Goal: Task Accomplishment & Management: Use online tool/utility

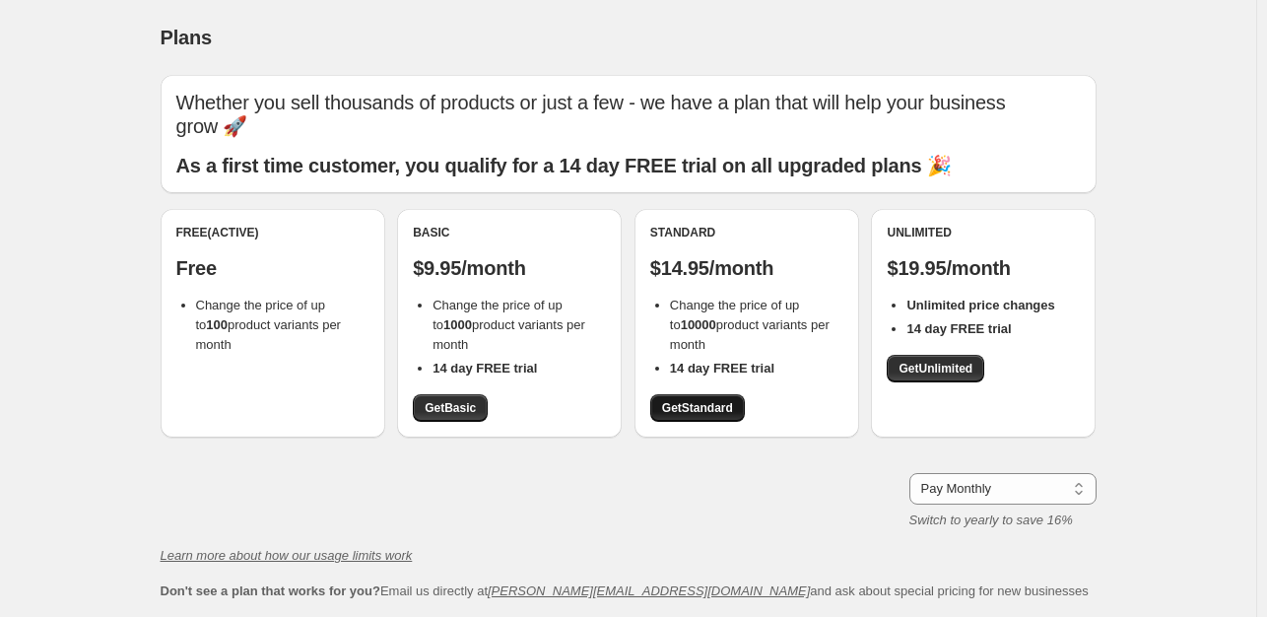
click at [715, 403] on span "Get Standard" at bounding box center [697, 408] width 71 height 16
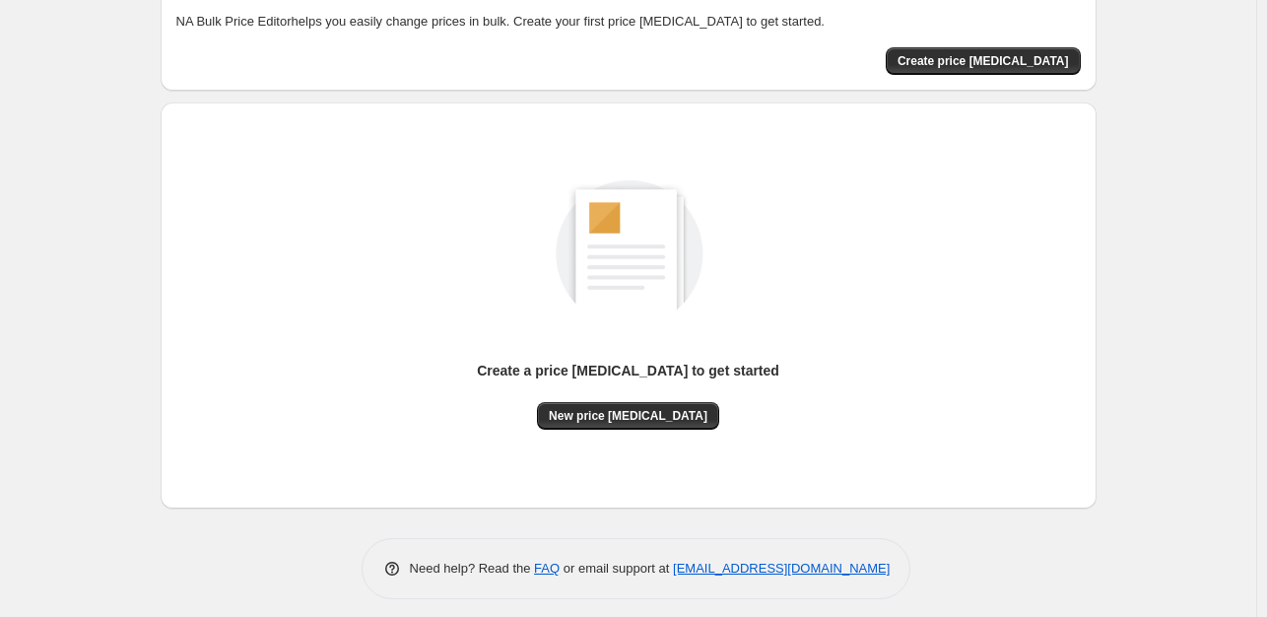
scroll to position [121, 0]
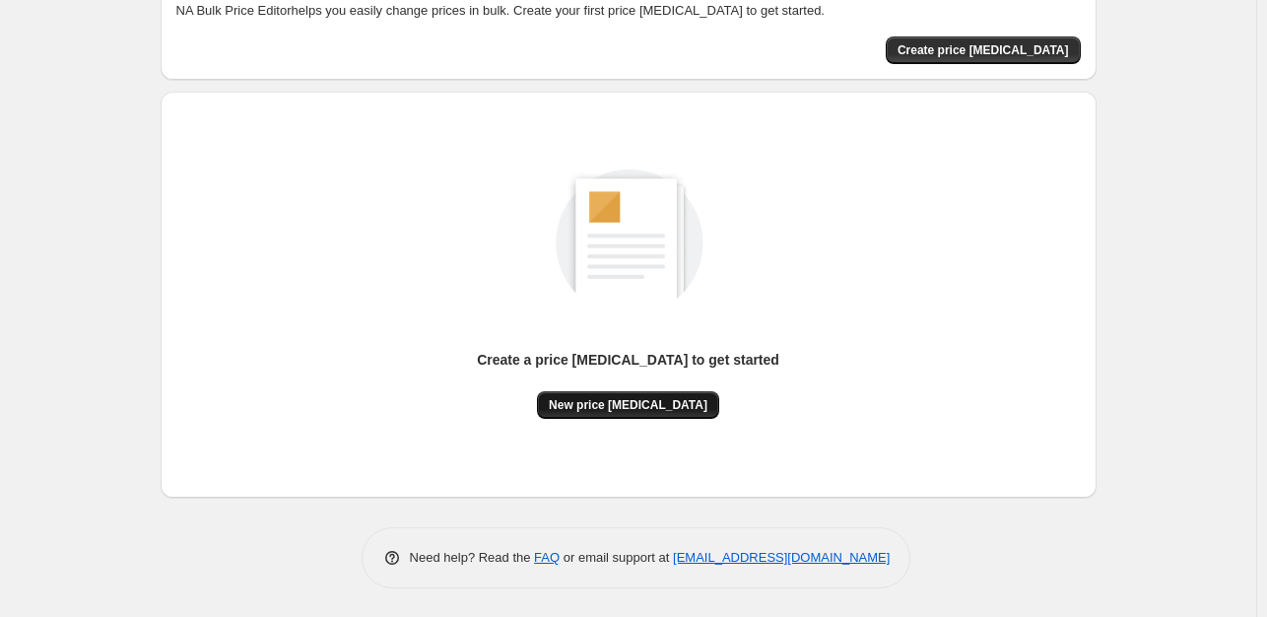
click at [597, 400] on span "New price [MEDICAL_DATA]" at bounding box center [628, 405] width 159 height 16
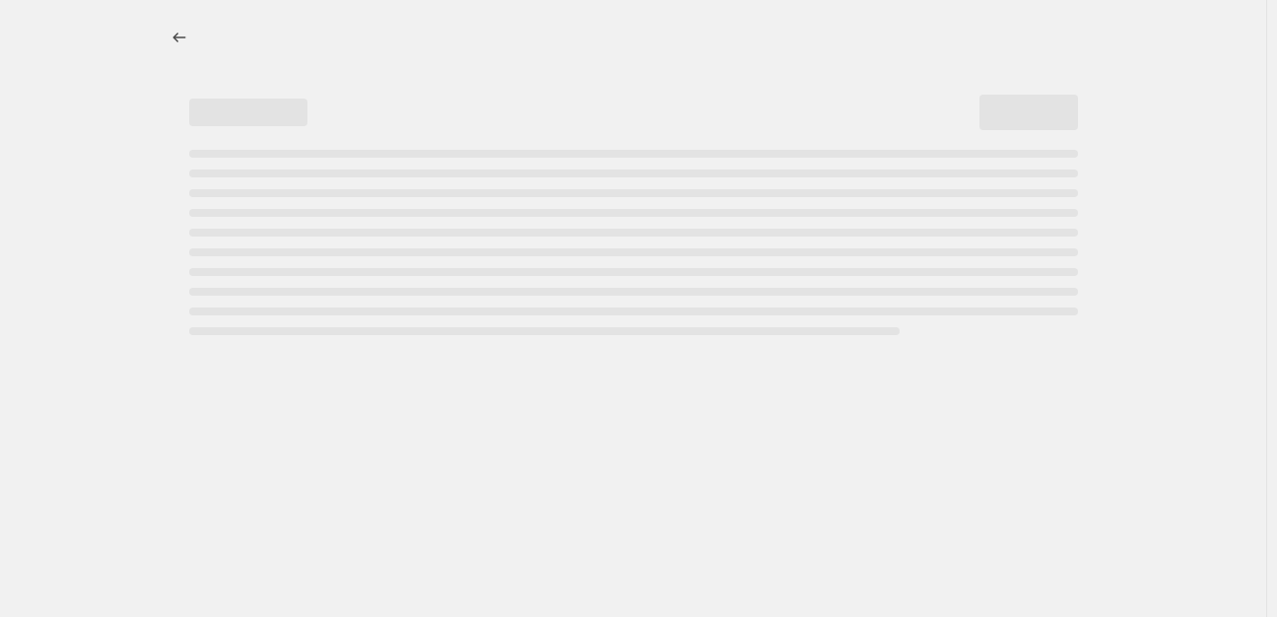
select select "percentage"
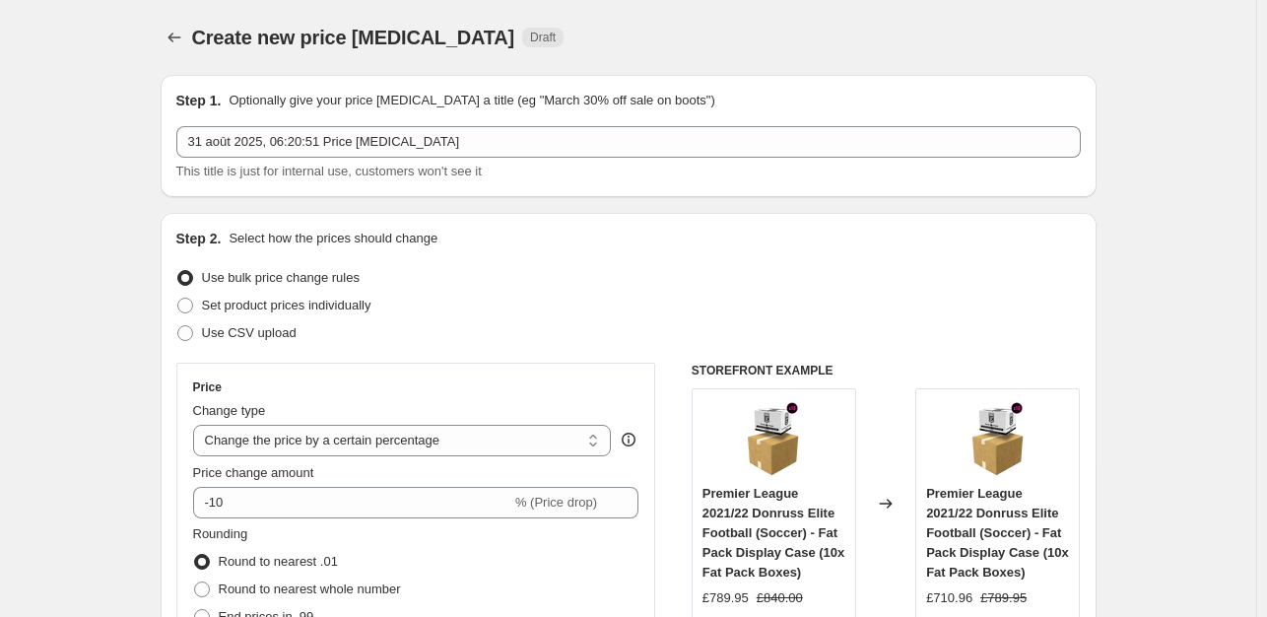
scroll to position [197, 0]
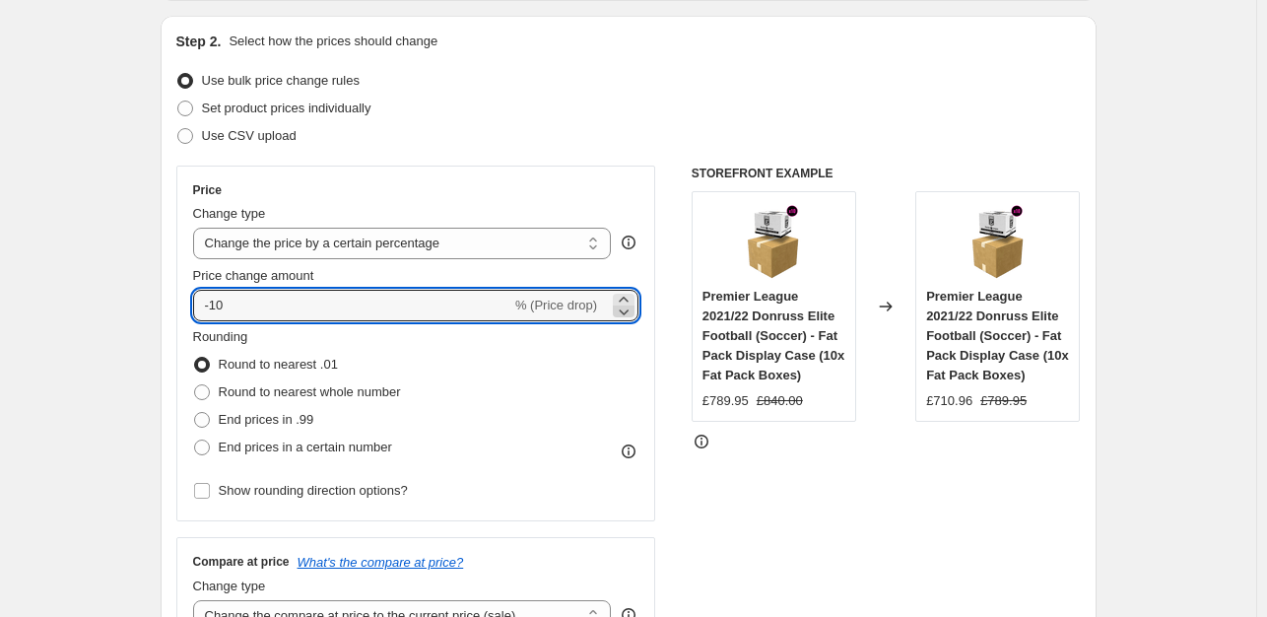
click at [623, 314] on icon at bounding box center [624, 312] width 20 height 20
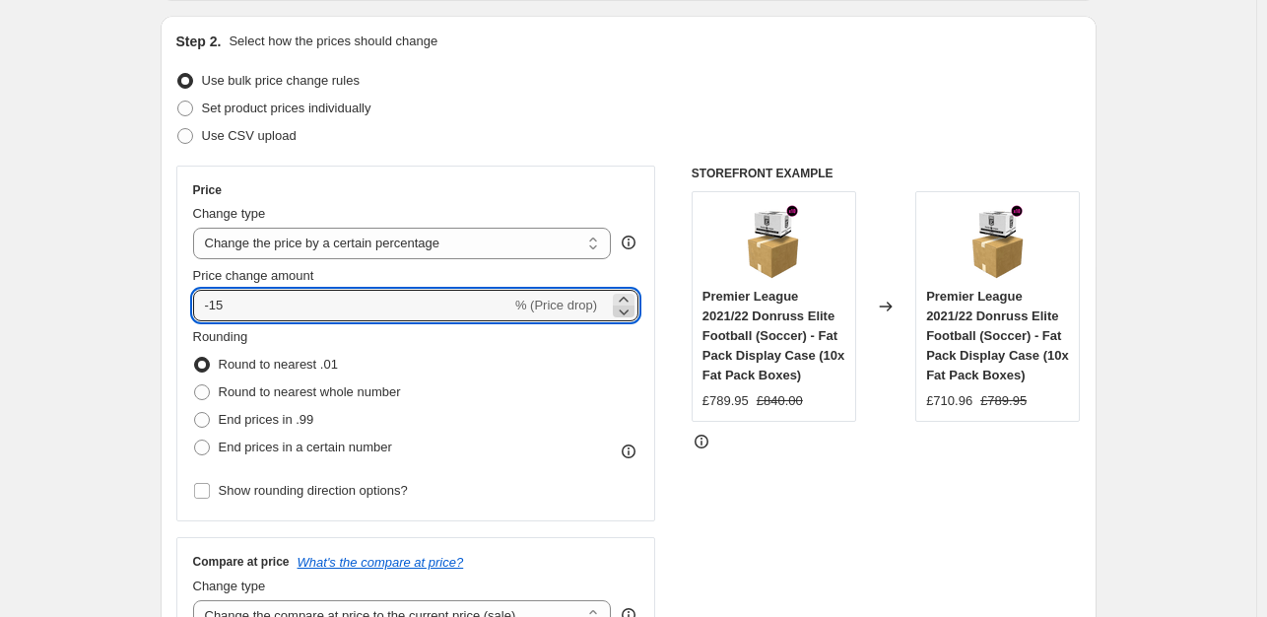
click at [623, 314] on icon at bounding box center [624, 312] width 20 height 20
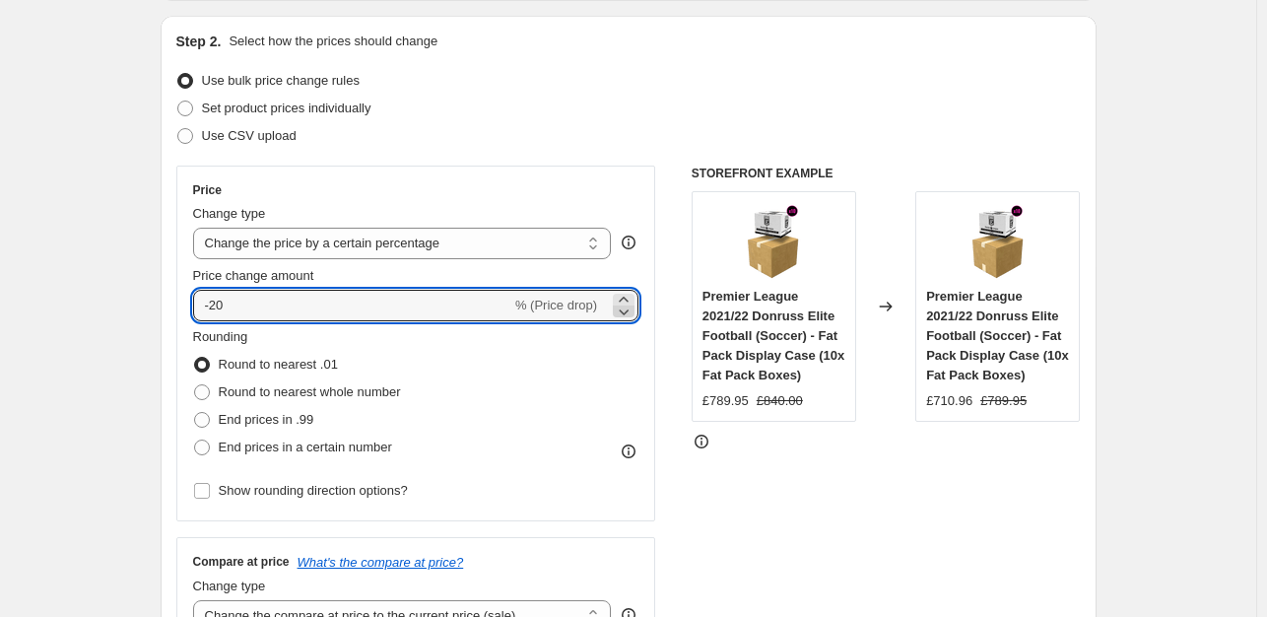
click at [623, 314] on icon at bounding box center [624, 312] width 20 height 20
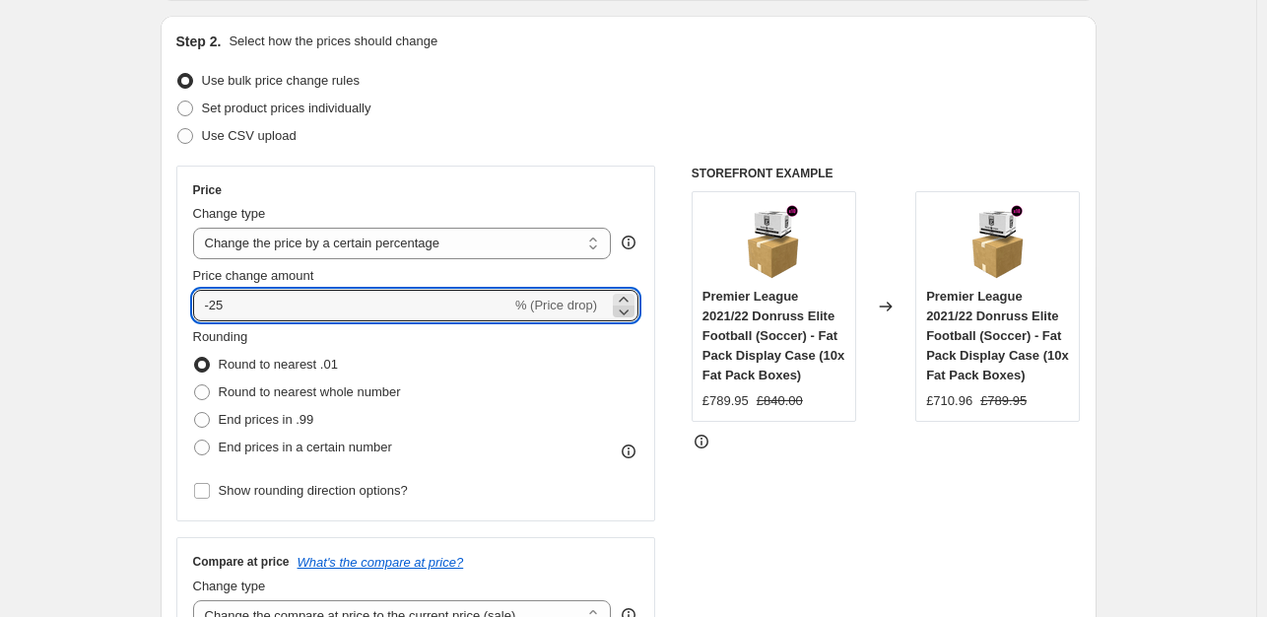
click at [623, 314] on icon at bounding box center [624, 312] width 20 height 20
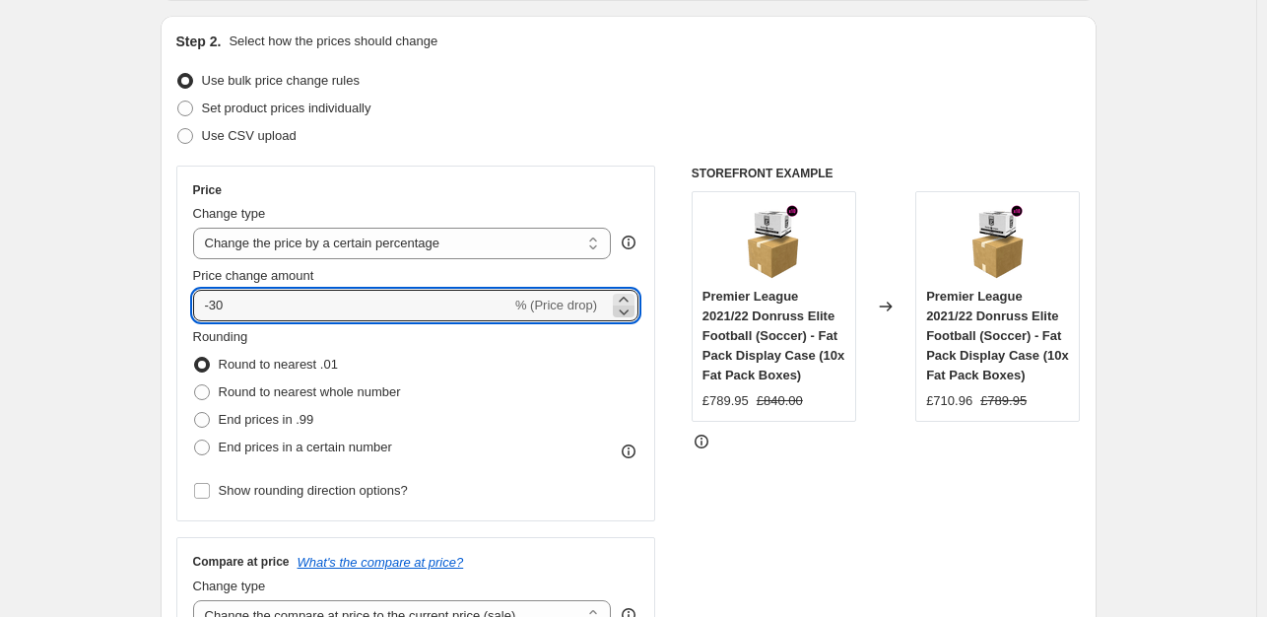
click at [623, 314] on icon at bounding box center [624, 312] width 20 height 20
click at [623, 313] on icon at bounding box center [624, 312] width 20 height 20
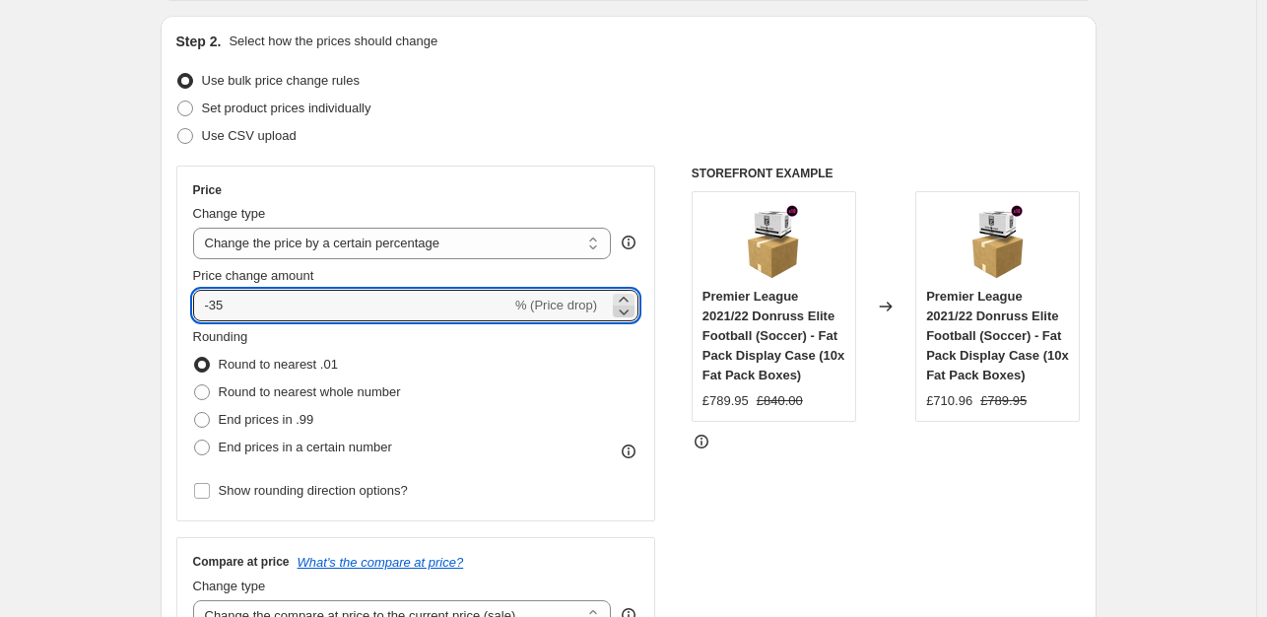
click at [623, 313] on icon at bounding box center [624, 312] width 20 height 20
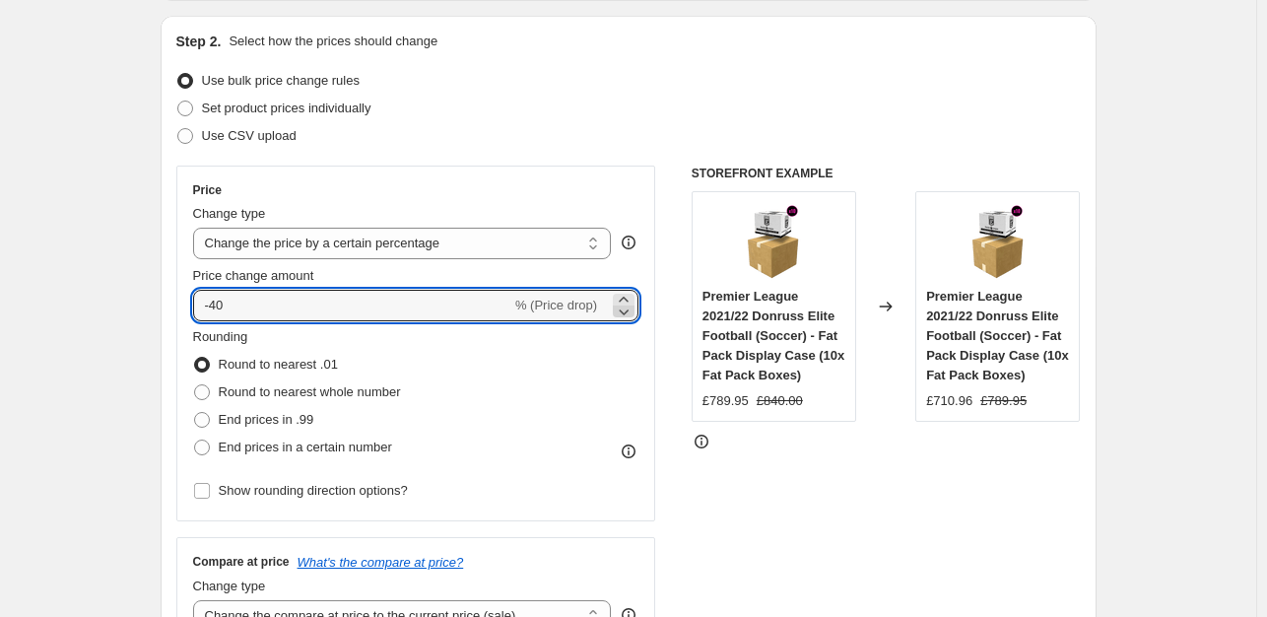
click at [623, 313] on icon at bounding box center [624, 312] width 20 height 20
click at [632, 299] on icon at bounding box center [624, 300] width 20 height 20
type input "-40"
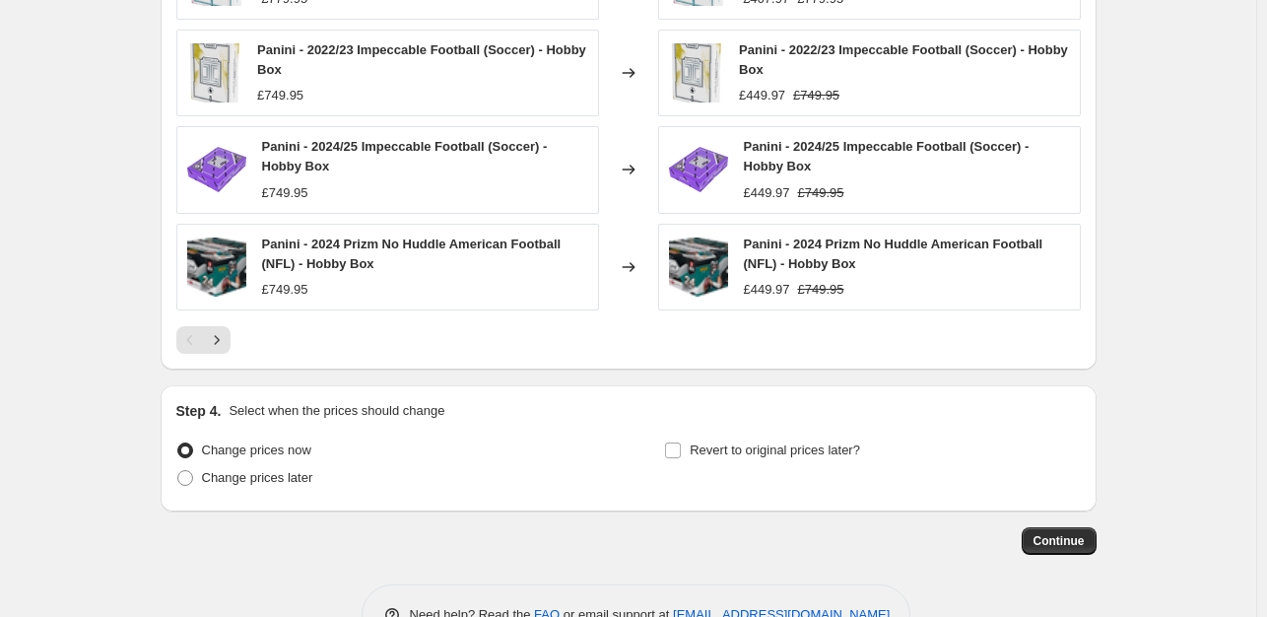
scroll to position [1383, 0]
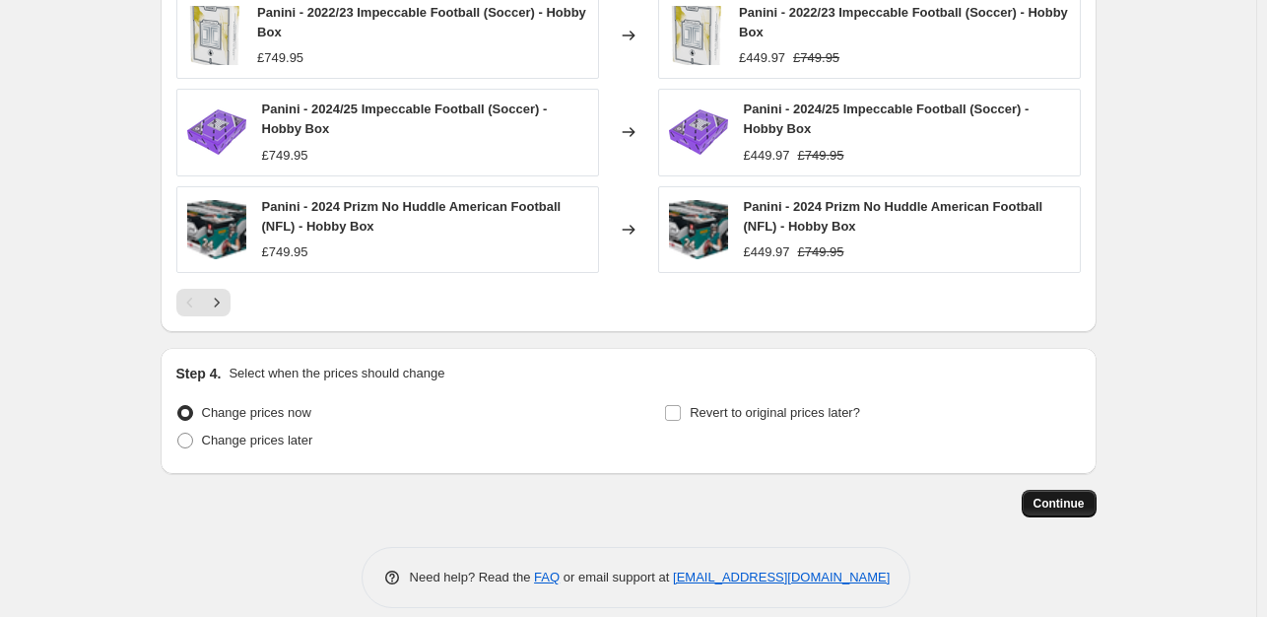
click at [1041, 496] on span "Continue" at bounding box center [1059, 504] width 51 height 16
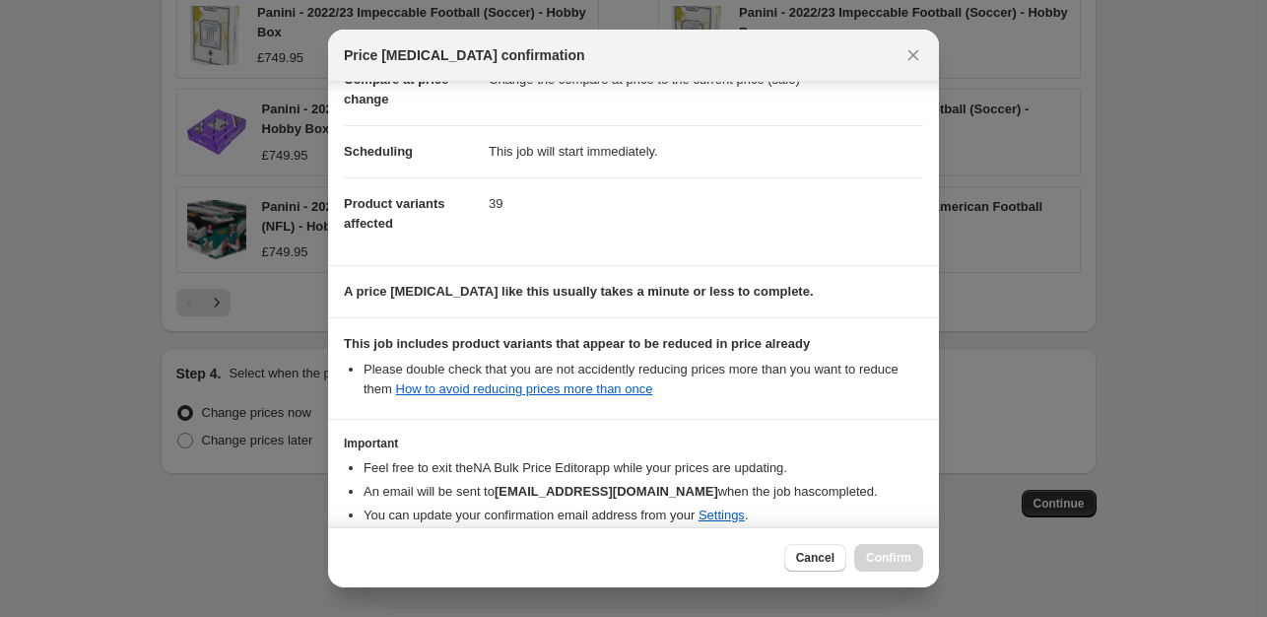
scroll to position [211, 0]
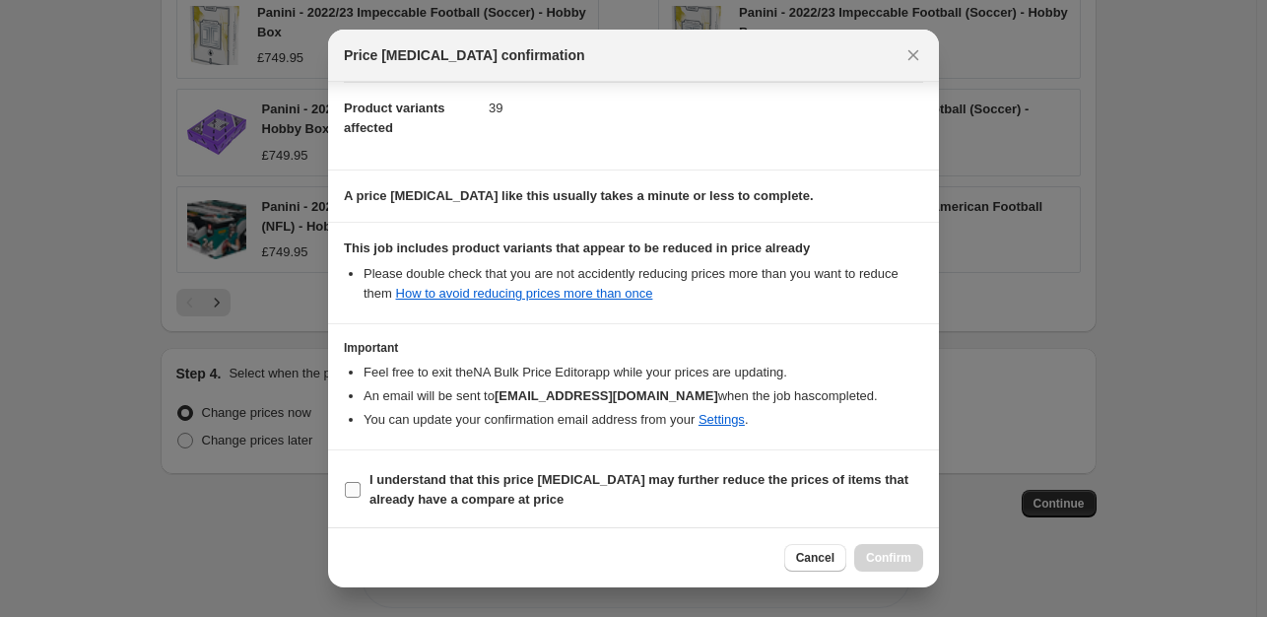
click at [494, 472] on b "I understand that this price [MEDICAL_DATA] may further reduce the prices of it…" at bounding box center [638, 489] width 539 height 34
click at [361, 482] on input "I understand that this price [MEDICAL_DATA] may further reduce the prices of it…" at bounding box center [353, 490] width 16 height 16
checkbox input "true"
click at [889, 565] on span "Confirm" at bounding box center [888, 558] width 45 height 16
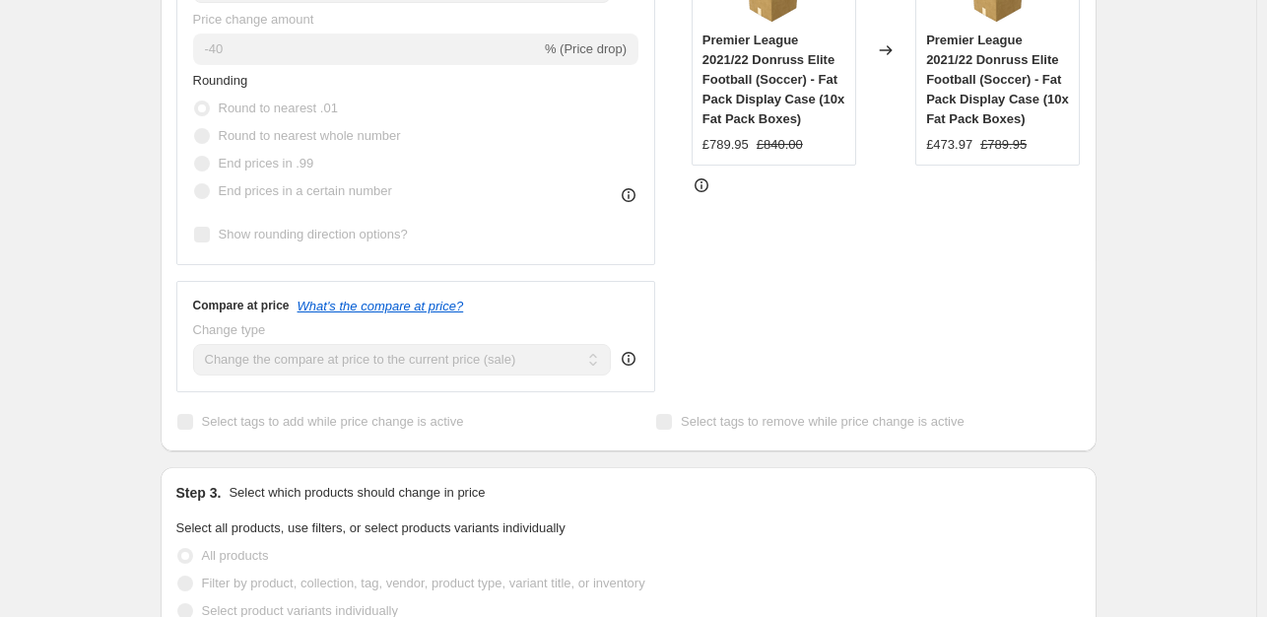
scroll to position [646, 0]
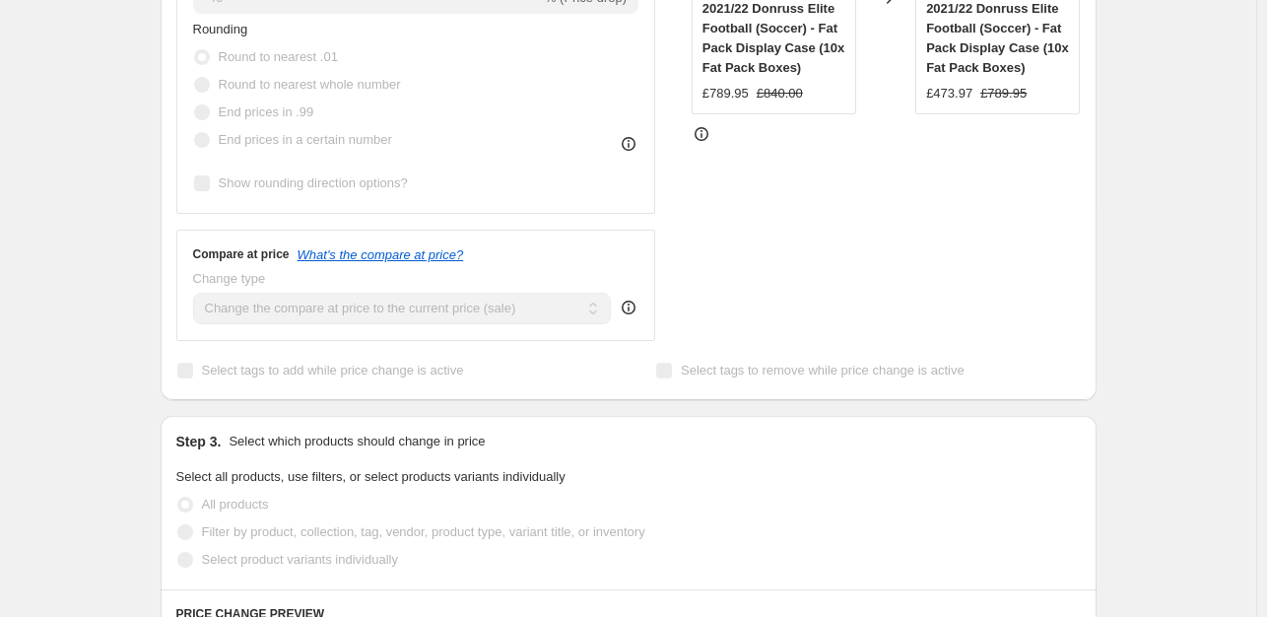
select select "percentage"
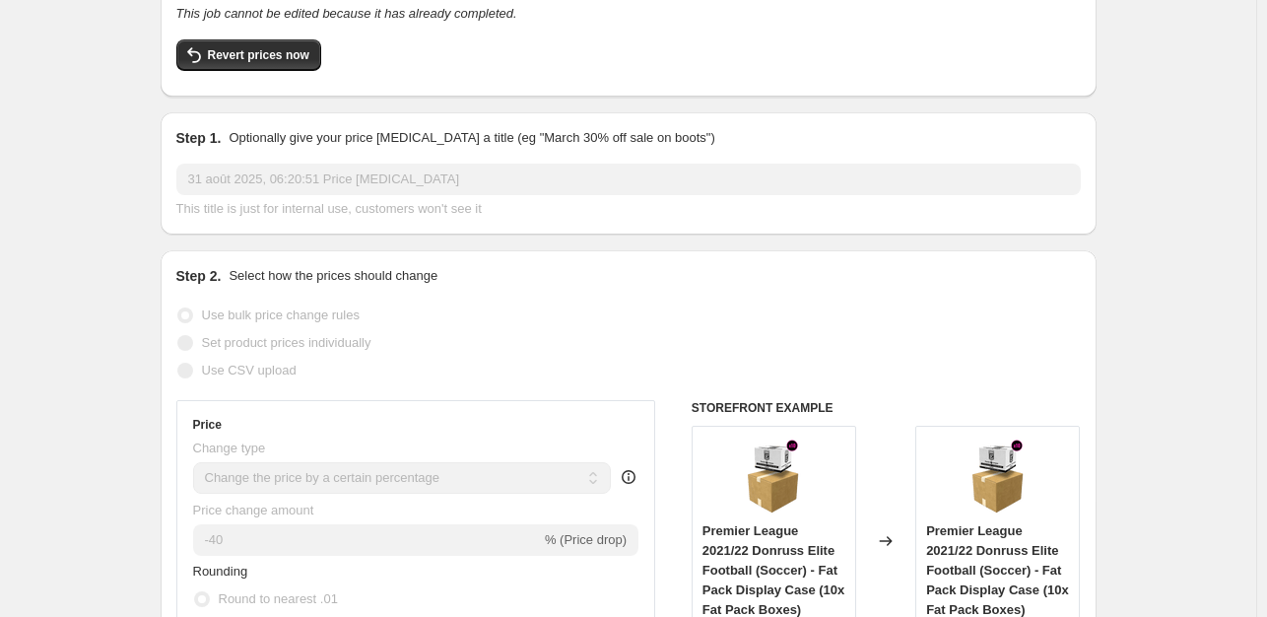
scroll to position [0, 0]
